Goal: Task Accomplishment & Management: Manage account settings

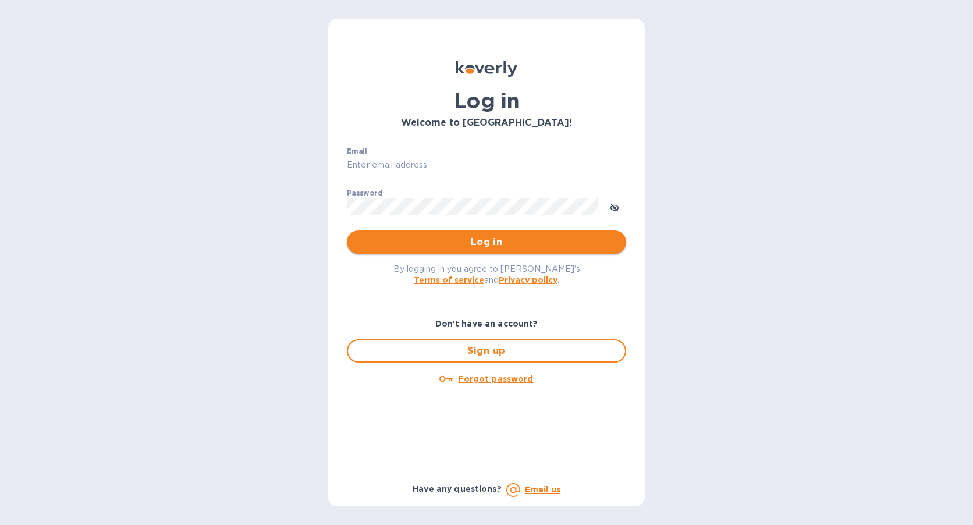
type input "[EMAIL_ADDRESS][DOMAIN_NAME]"
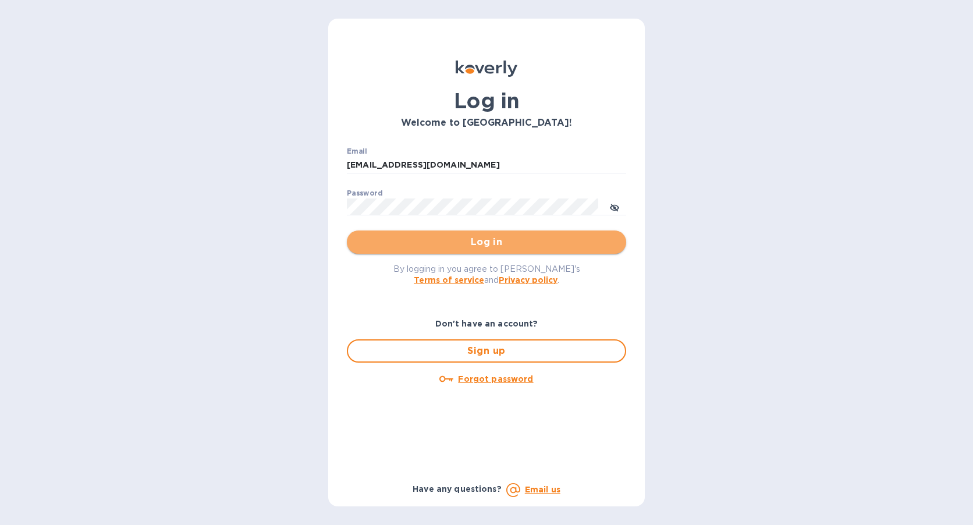
click at [475, 244] on span "Log in" at bounding box center [486, 242] width 261 height 14
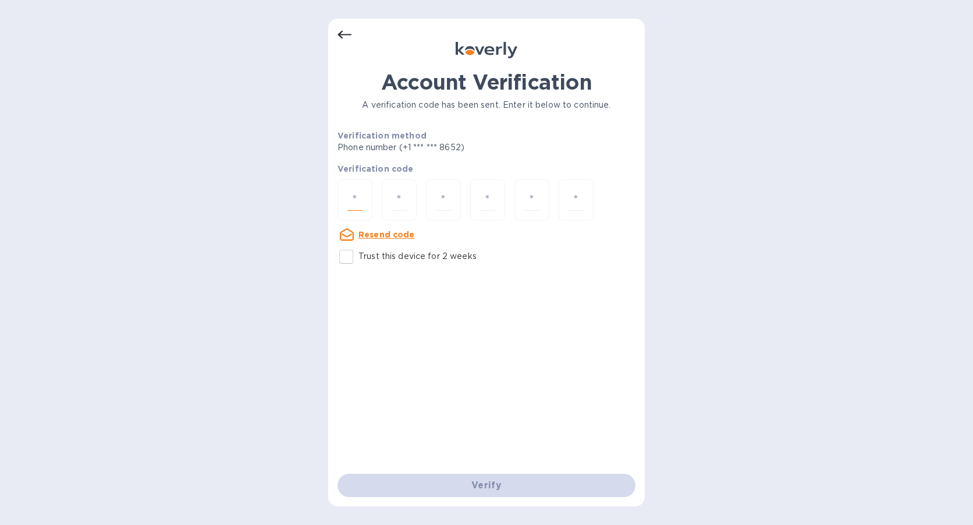
click at [356, 198] on input "number" at bounding box center [354, 200] width 15 height 22
type input "8"
type input "9"
type input "4"
type input "6"
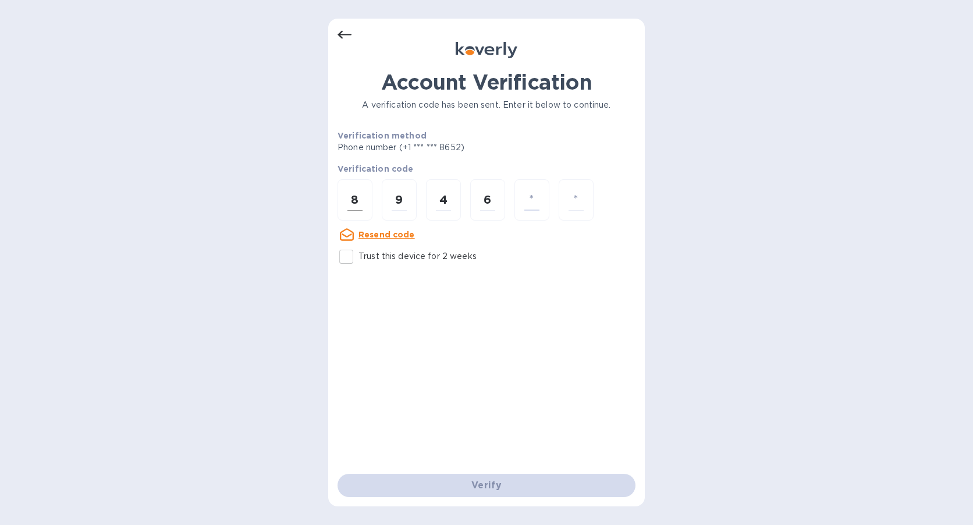
type input "0"
type input "7"
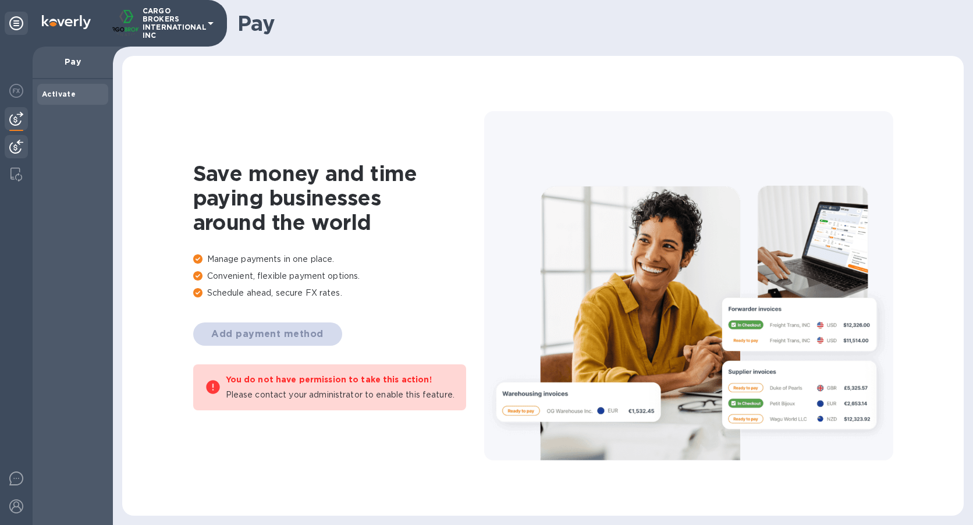
click at [15, 144] on img at bounding box center [16, 147] width 14 height 14
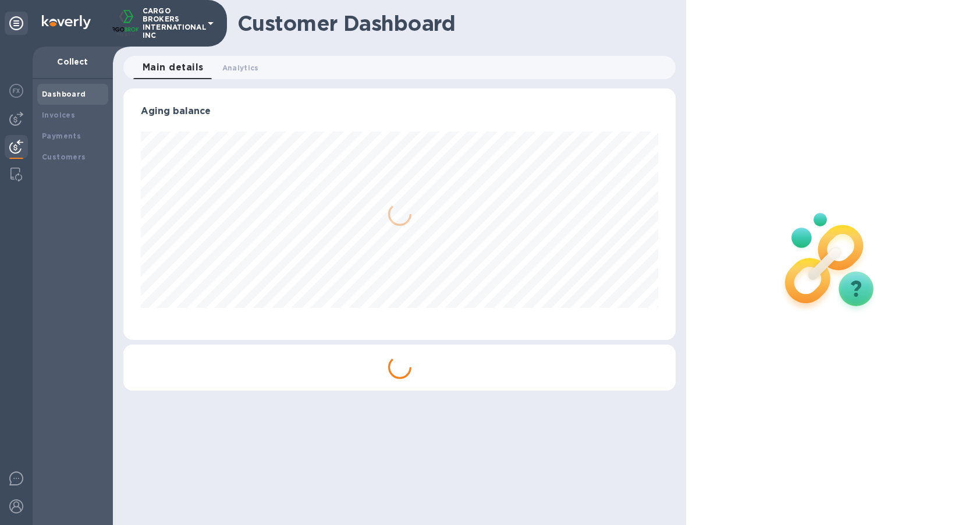
scroll to position [251, 553]
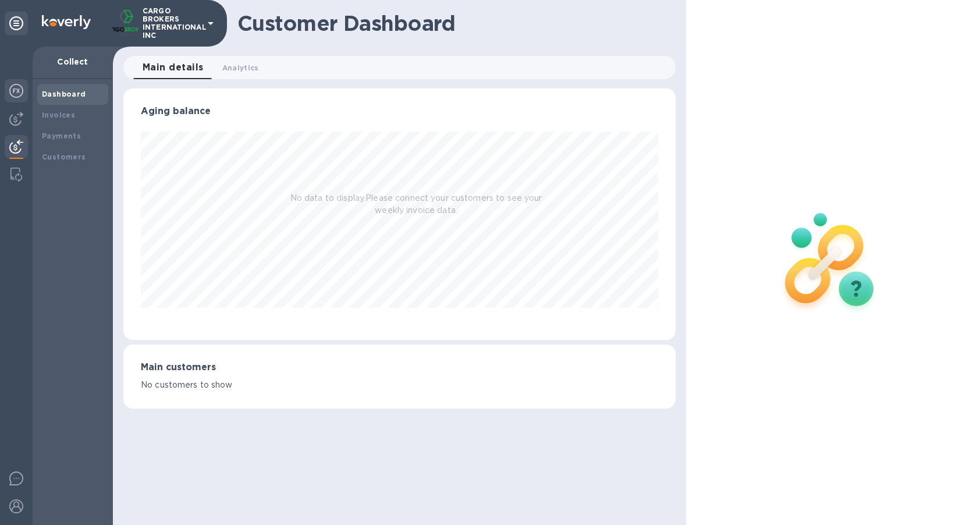
click at [16, 92] on img at bounding box center [16, 91] width 14 height 14
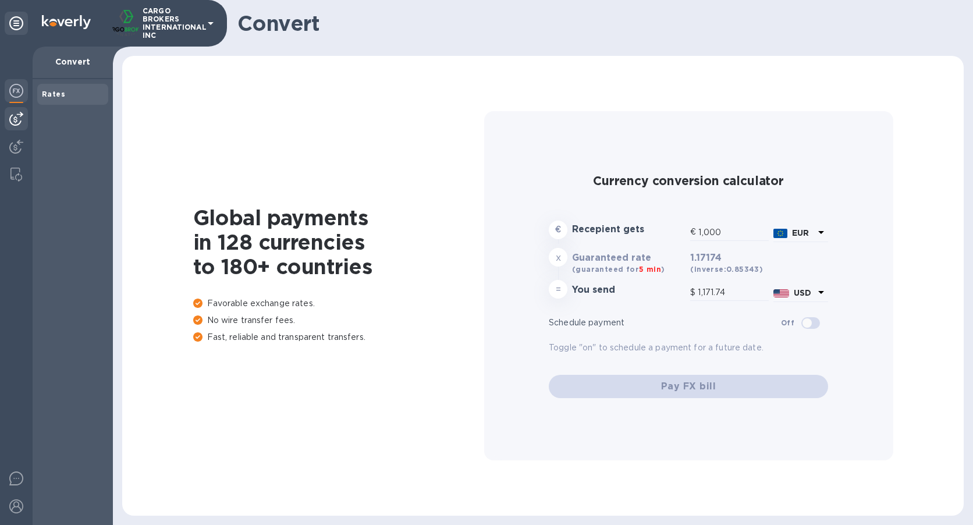
click at [7, 120] on div at bounding box center [16, 118] width 23 height 23
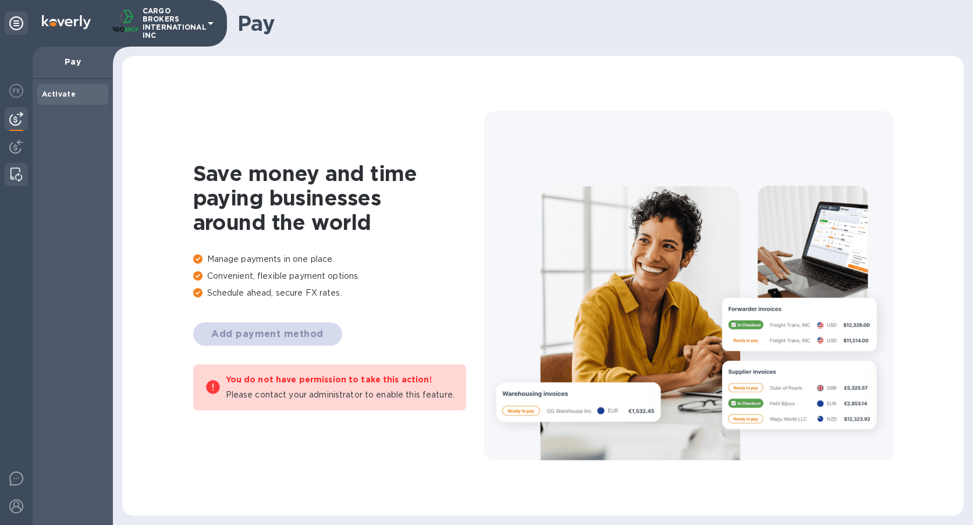
click at [17, 167] on div at bounding box center [16, 174] width 21 height 23
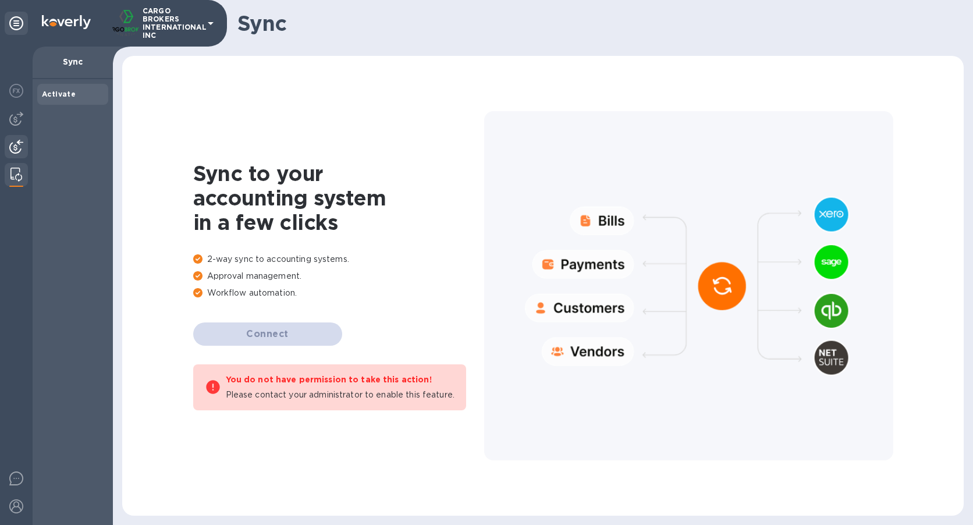
click at [15, 147] on img at bounding box center [16, 147] width 14 height 14
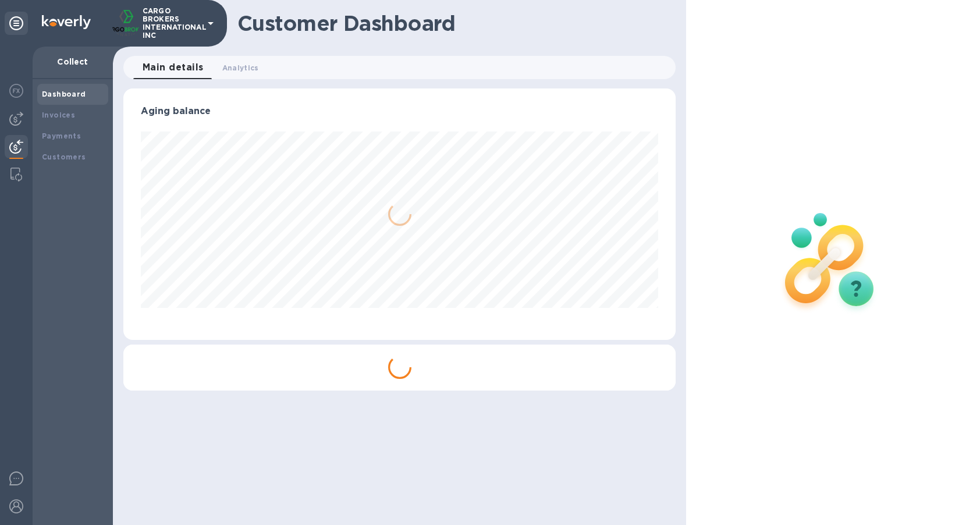
scroll to position [251, 553]
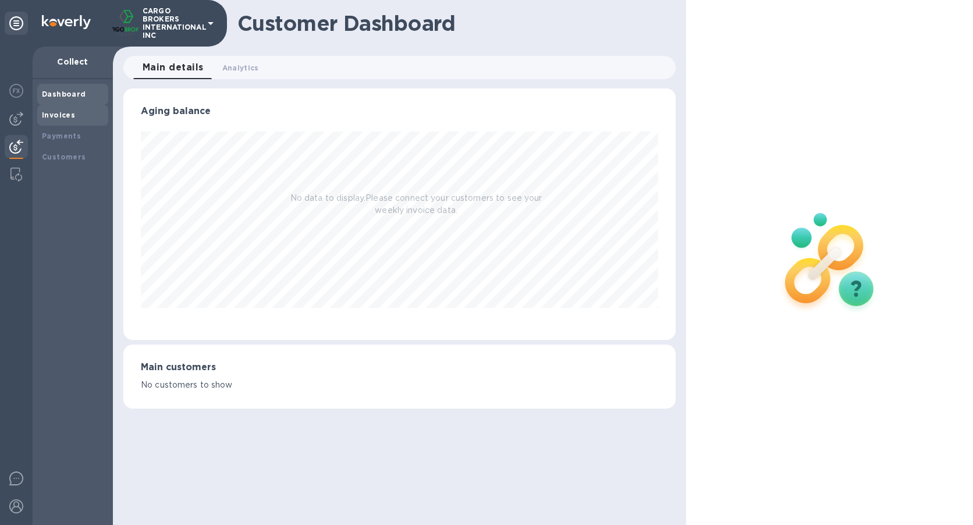
click at [64, 119] on div "Invoices" at bounding box center [73, 115] width 62 height 12
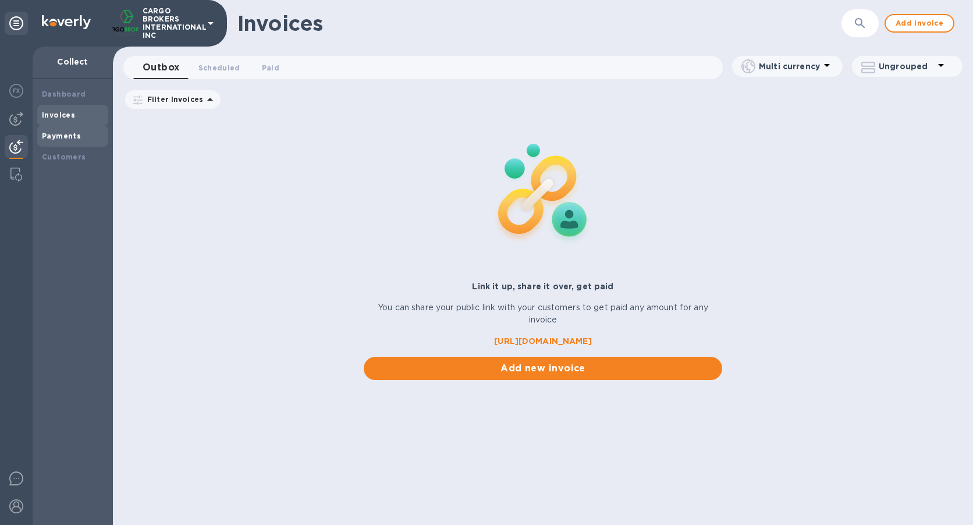
click at [62, 132] on b "Payments" at bounding box center [61, 135] width 39 height 9
